Goal: Obtain resource: Download file/media

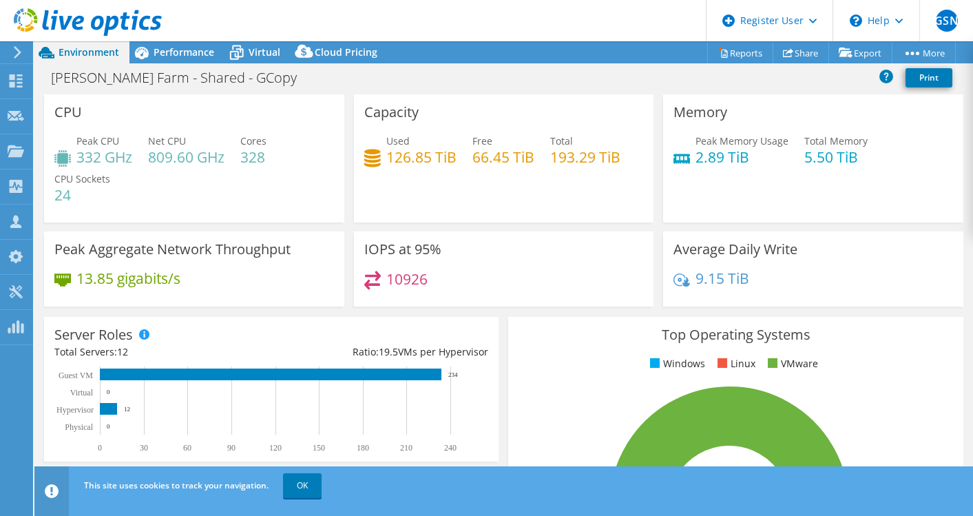
select select "USD"
click at [301, 483] on link "OK" at bounding box center [302, 485] width 39 height 25
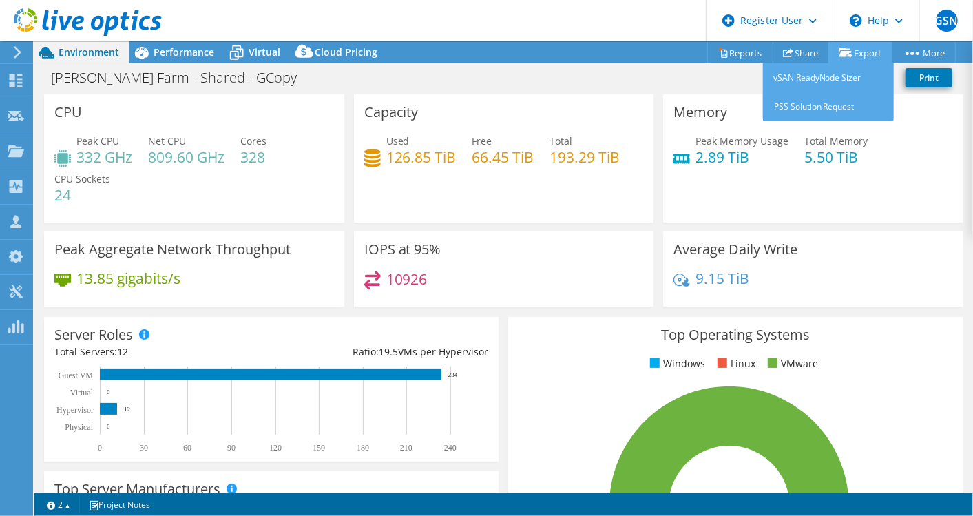
click at [854, 45] on link "Export" at bounding box center [860, 52] width 64 height 21
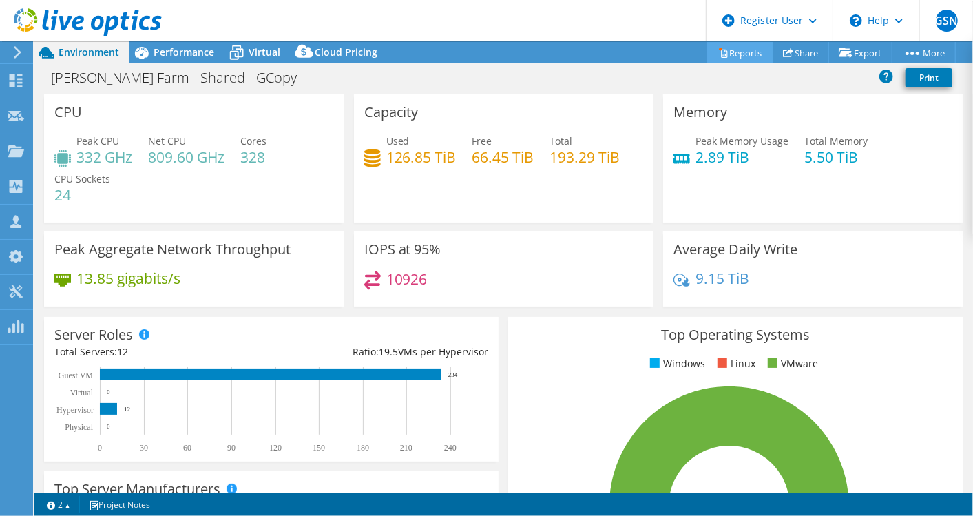
click at [739, 53] on link "Reports" at bounding box center [740, 52] width 66 height 21
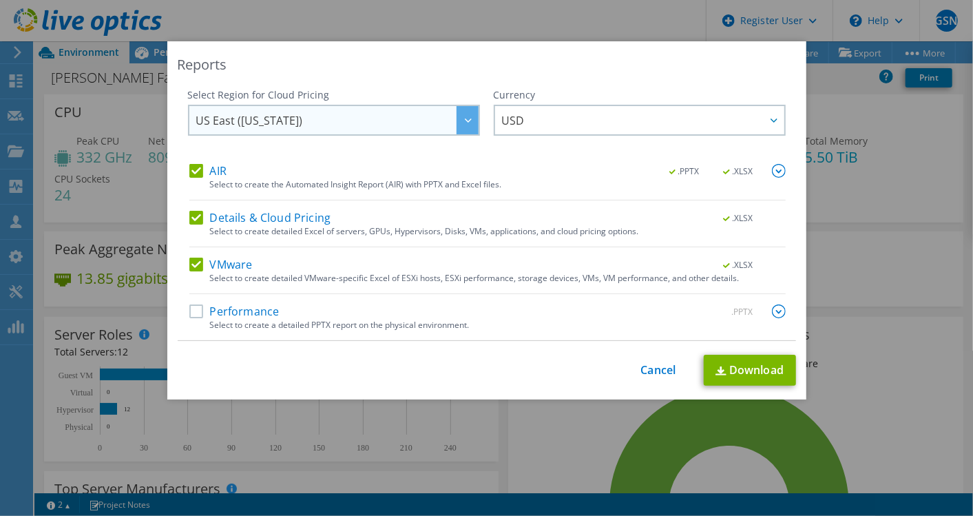
click at [449, 118] on span "US East ([US_STATE])" at bounding box center [337, 120] width 282 height 28
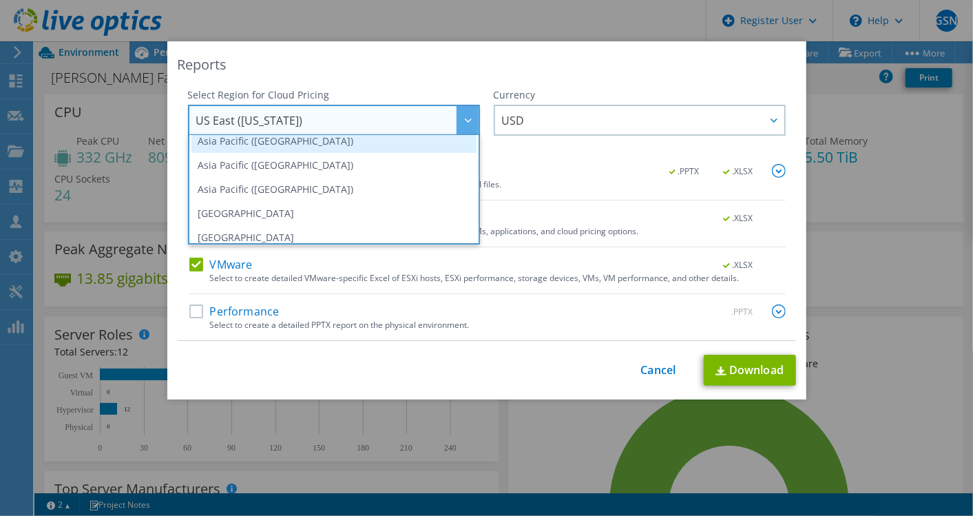
scroll to position [76, 0]
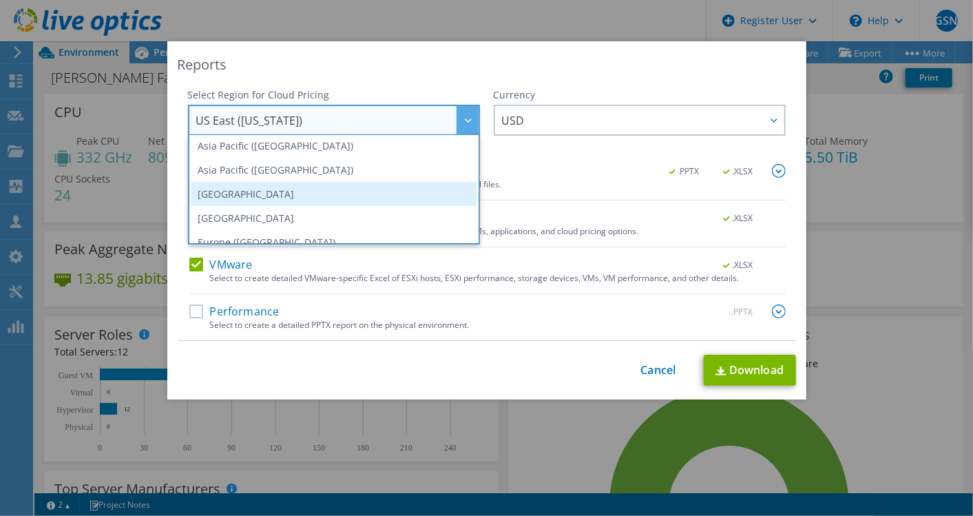
click at [259, 195] on li "[GEOGRAPHIC_DATA]" at bounding box center [333, 194] width 285 height 24
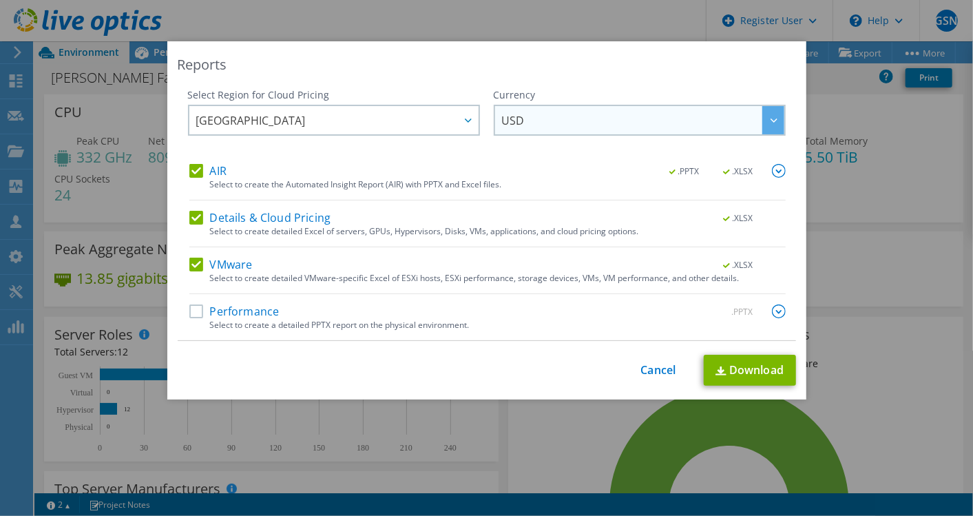
click at [762, 125] on div at bounding box center [773, 120] width 22 height 28
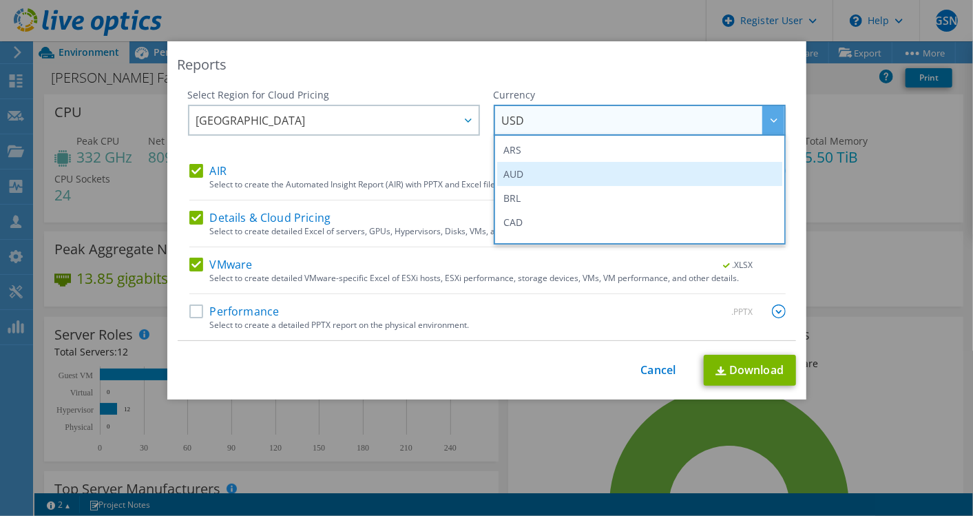
click at [515, 172] on li "AUD" at bounding box center [639, 174] width 285 height 24
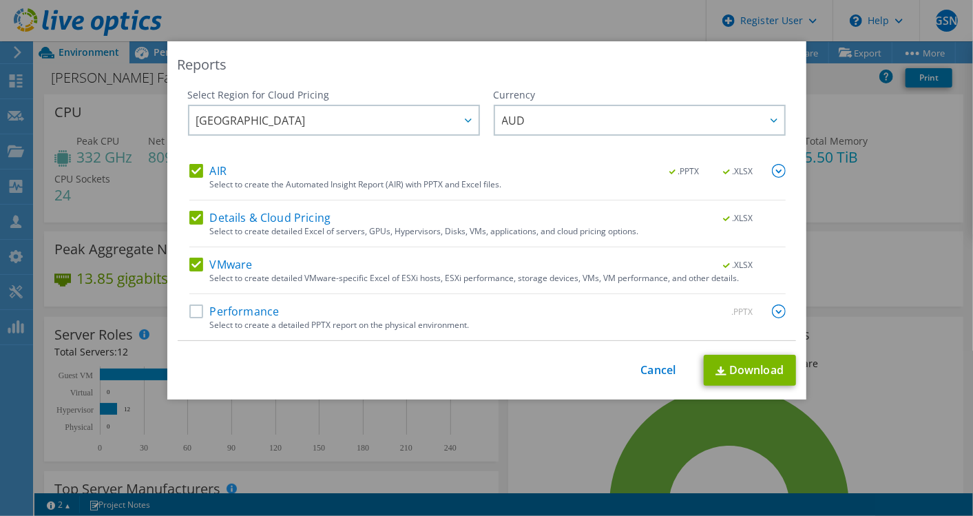
click at [182, 305] on div "Select Region for Cloud Pricing Asia Pacific ([GEOGRAPHIC_DATA]) [GEOGRAPHIC_DA…" at bounding box center [487, 214] width 618 height 253
click at [193, 311] on label "Performance" at bounding box center [234, 311] width 90 height 14
click at [0, 0] on input "Performance" at bounding box center [0, 0] width 0 height 0
click at [765, 368] on link "Download" at bounding box center [750, 370] width 92 height 31
